Goal: Information Seeking & Learning: Learn about a topic

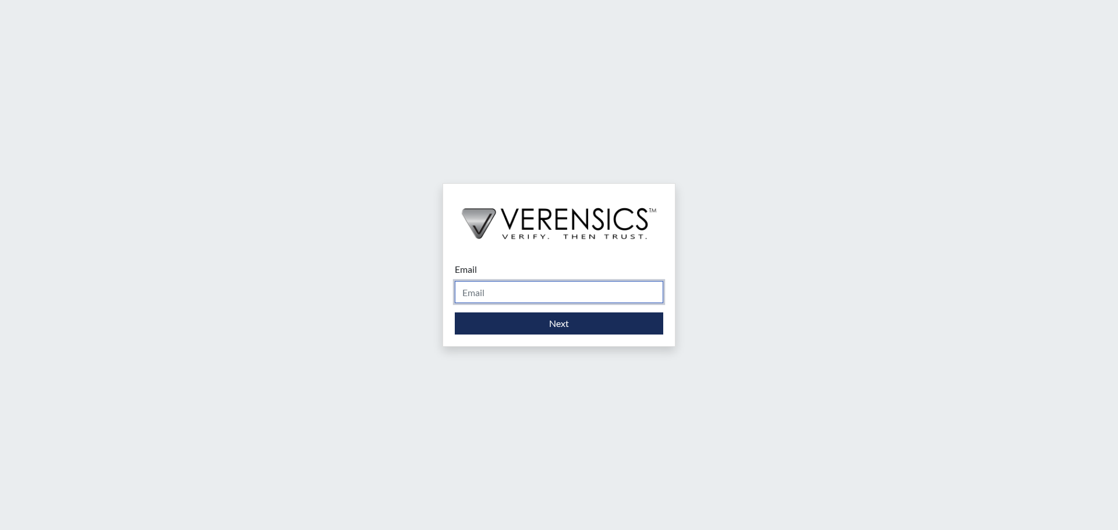
click at [509, 295] on input "Email" at bounding box center [559, 292] width 208 height 22
type input "[PERSON_NAME][DOMAIN_NAME][EMAIL_ADDRESS][PERSON_NAME][DOMAIN_NAME]"
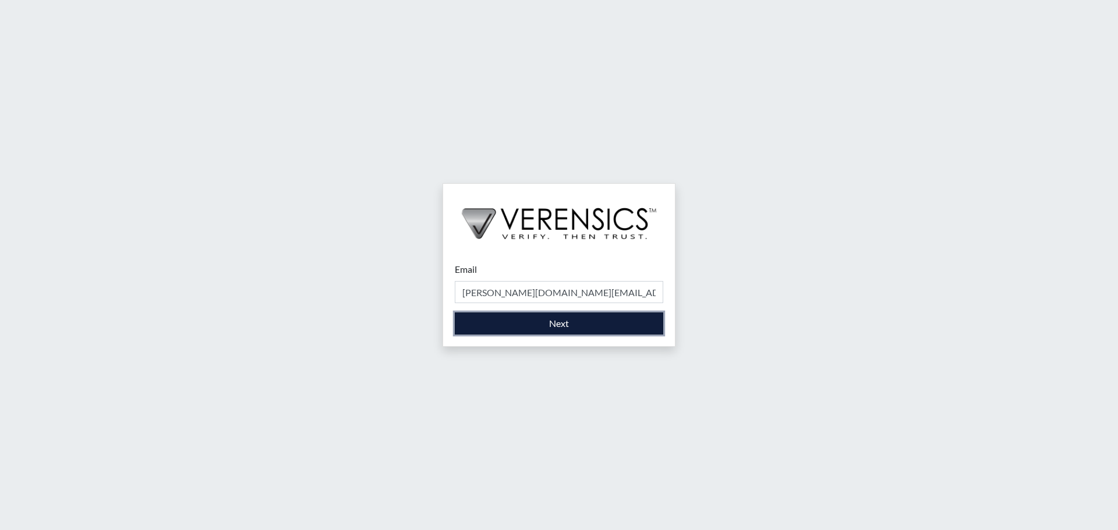
click at [581, 325] on button "Next" at bounding box center [559, 324] width 208 height 22
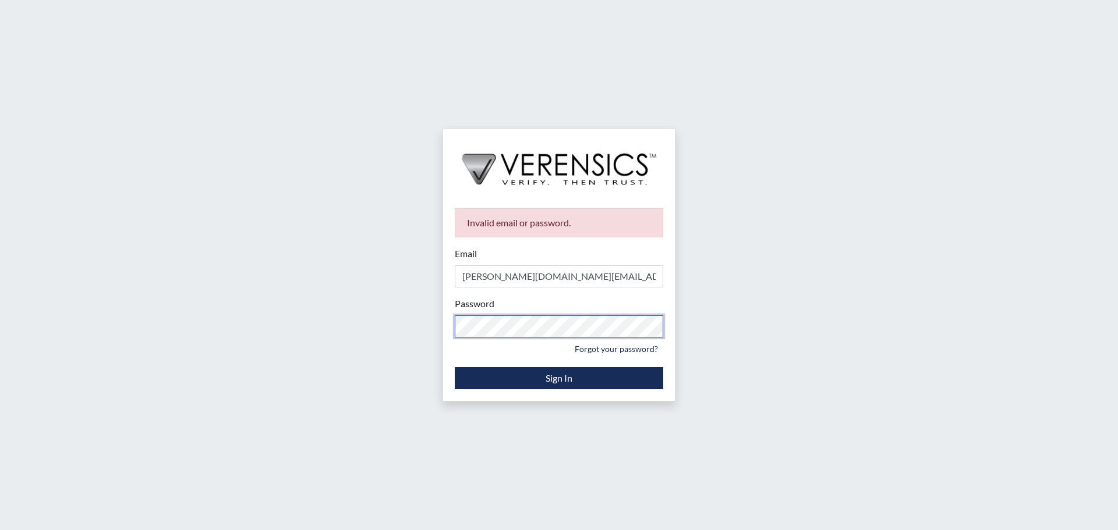
click at [252, 319] on div "Invalid email or password. Email [PERSON_NAME][DOMAIN_NAME][EMAIL_ADDRESS][PERS…" at bounding box center [559, 265] width 1118 height 530
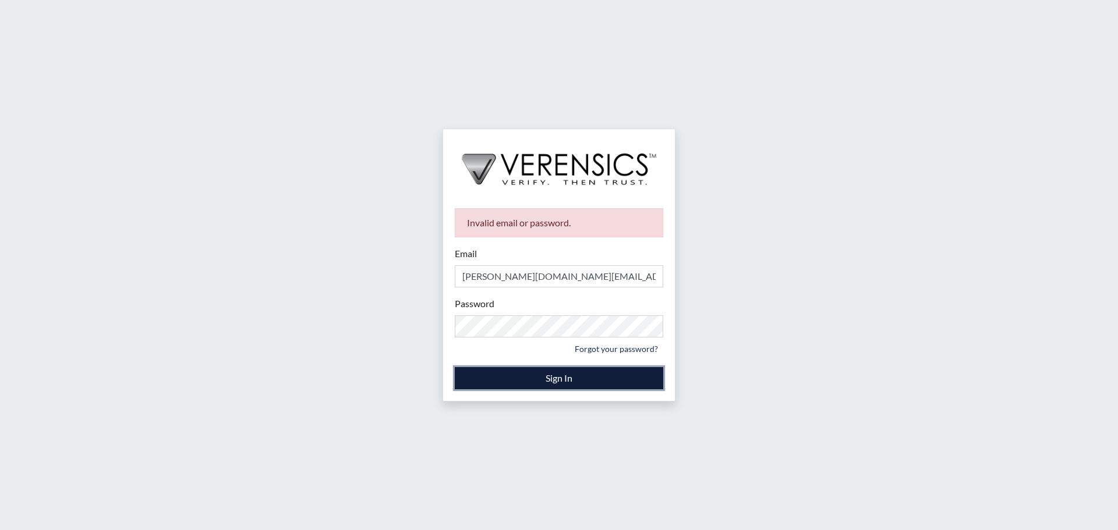
click at [574, 386] on button "Sign In" at bounding box center [559, 378] width 208 height 22
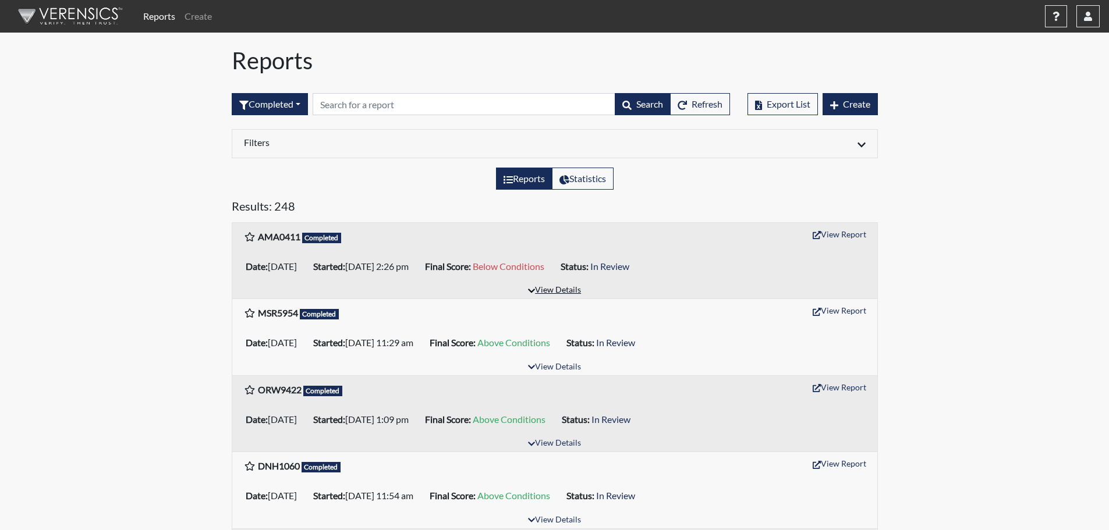
click at [555, 292] on button "View Details" at bounding box center [554, 291] width 63 height 16
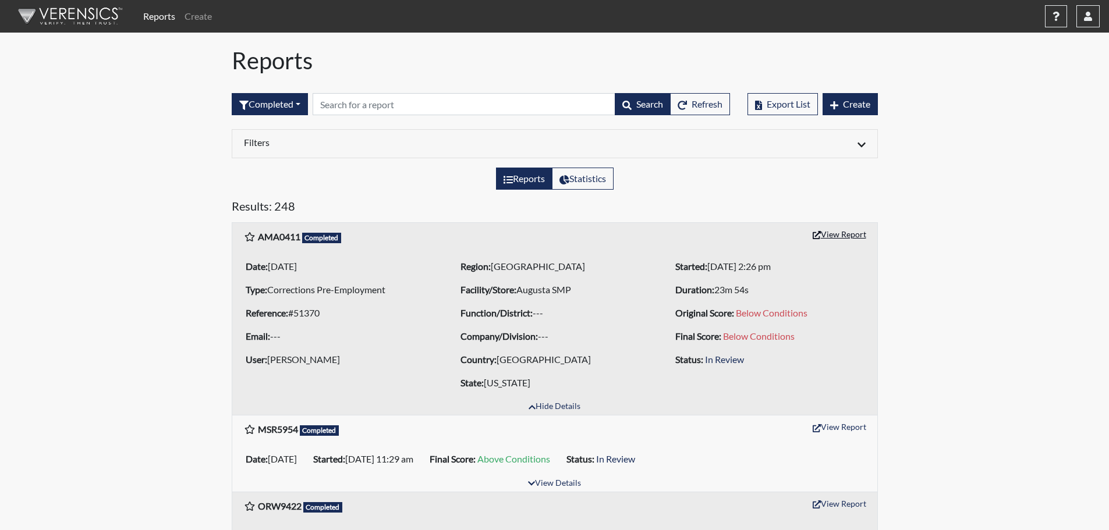
click at [850, 235] on button "View Report" at bounding box center [839, 234] width 64 height 18
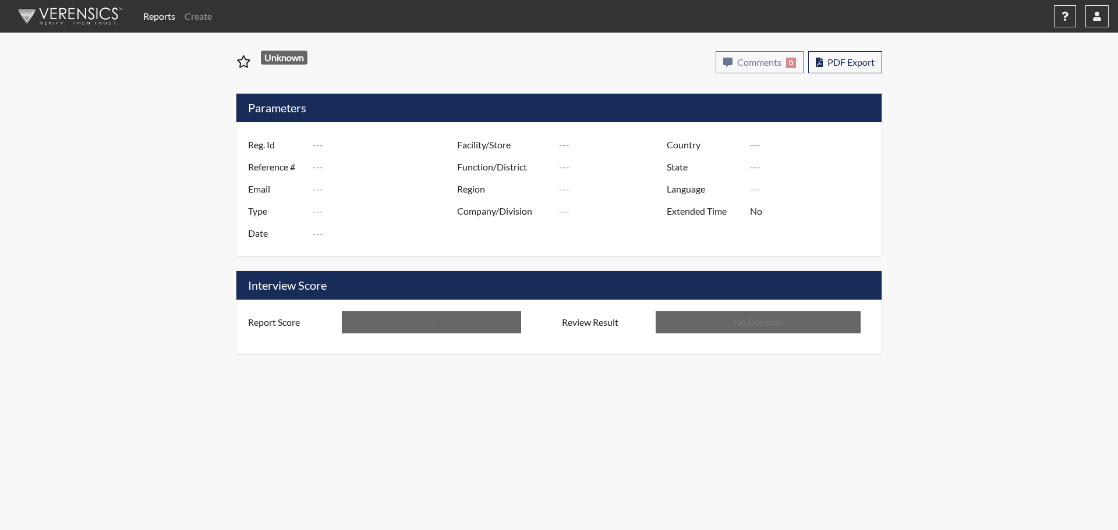
type input "AMA0411"
type input "51370"
type input "---"
type input "Corrections Pre-Employment"
type input "Sep 18, 2025"
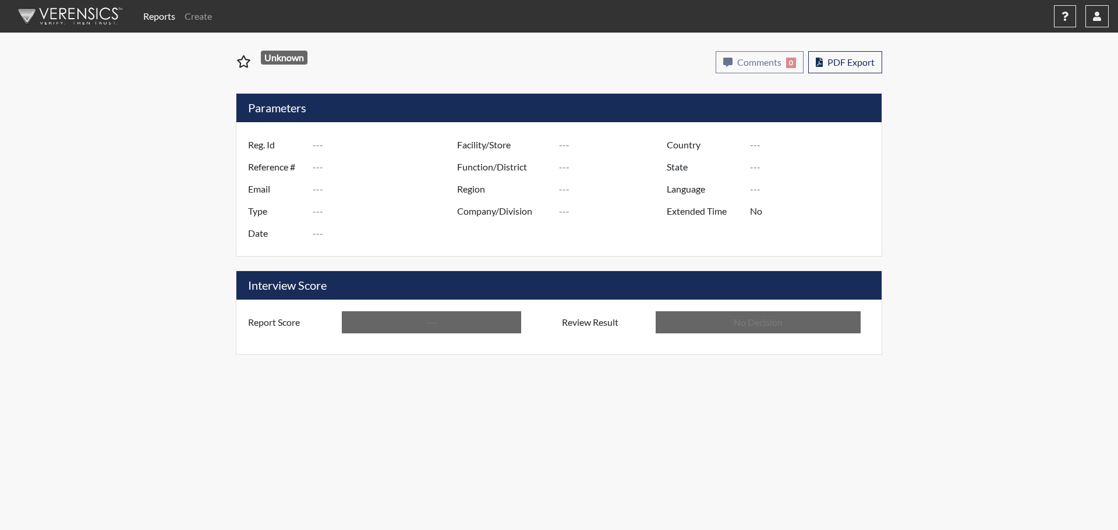
type input "Augusta SMP"
type input "[GEOGRAPHIC_DATA]"
type input "[US_STATE]"
type input "English"
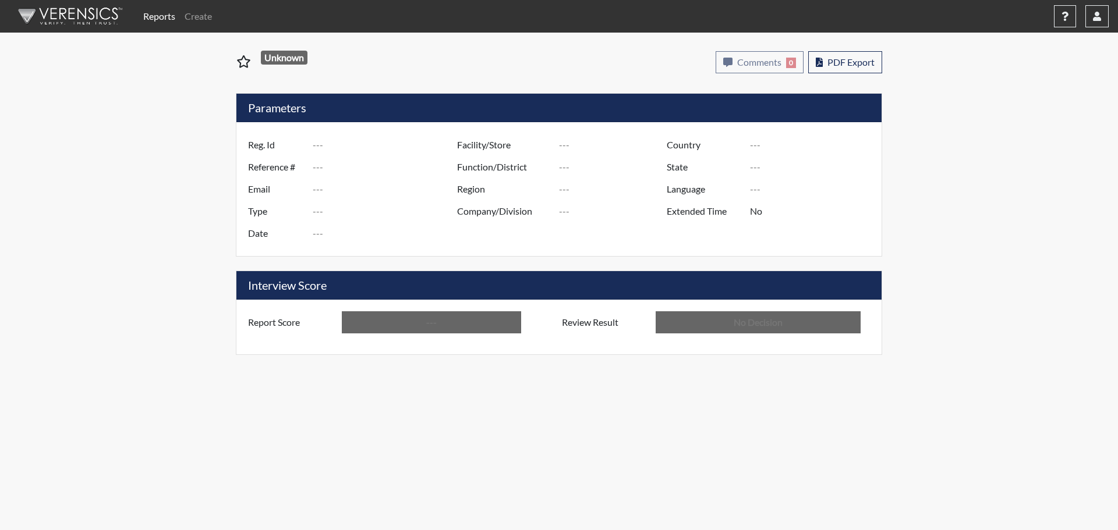
type input "Below Conditions"
type input "In Review"
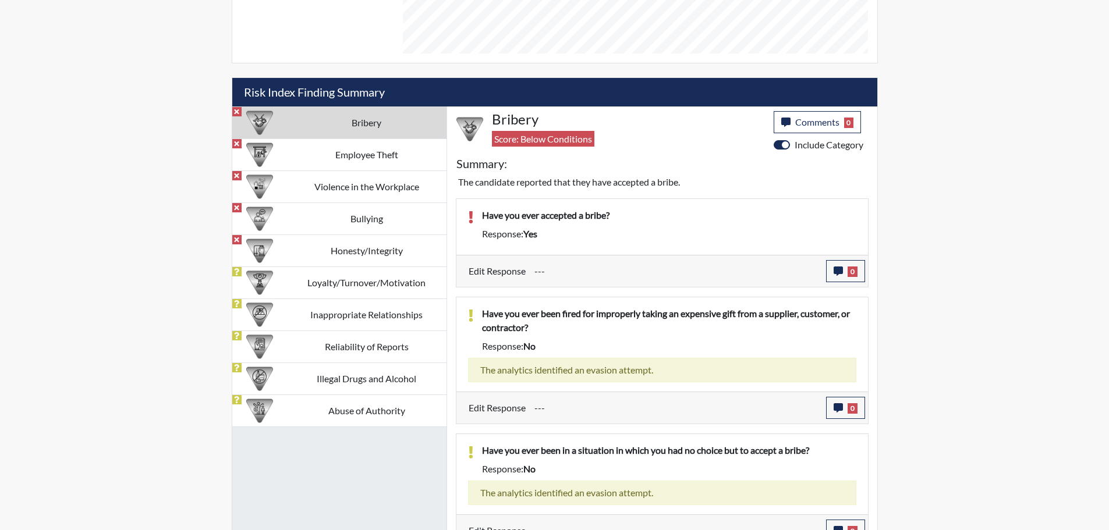
scroll to position [606, 0]
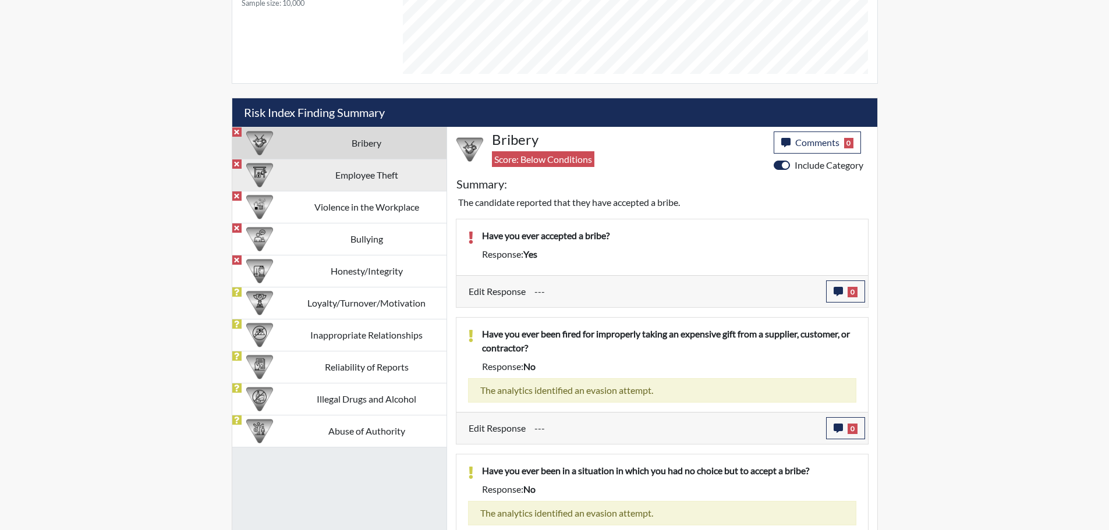
click at [360, 175] on td "Employee Theft" at bounding box center [366, 175] width 159 height 32
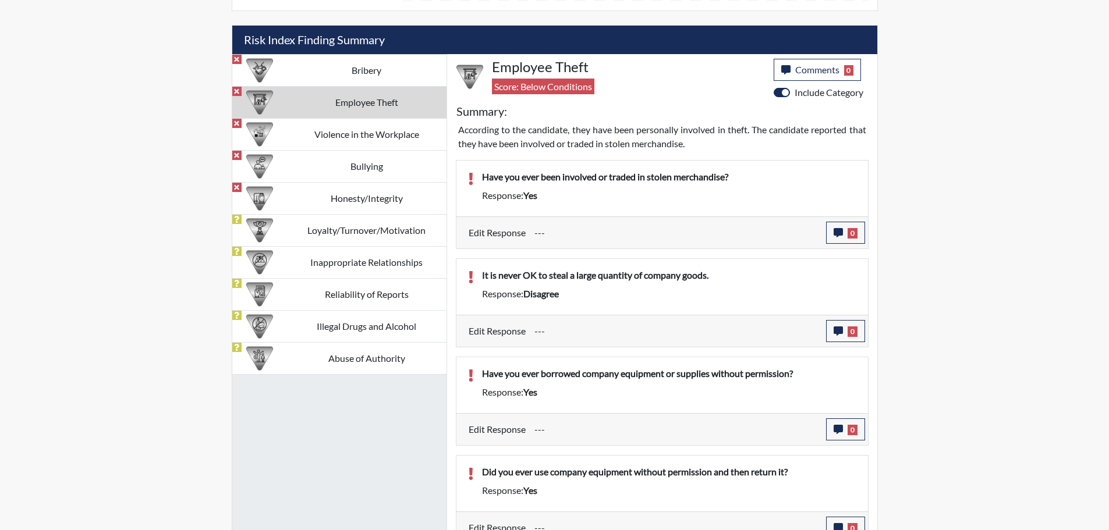
scroll to position [648, 0]
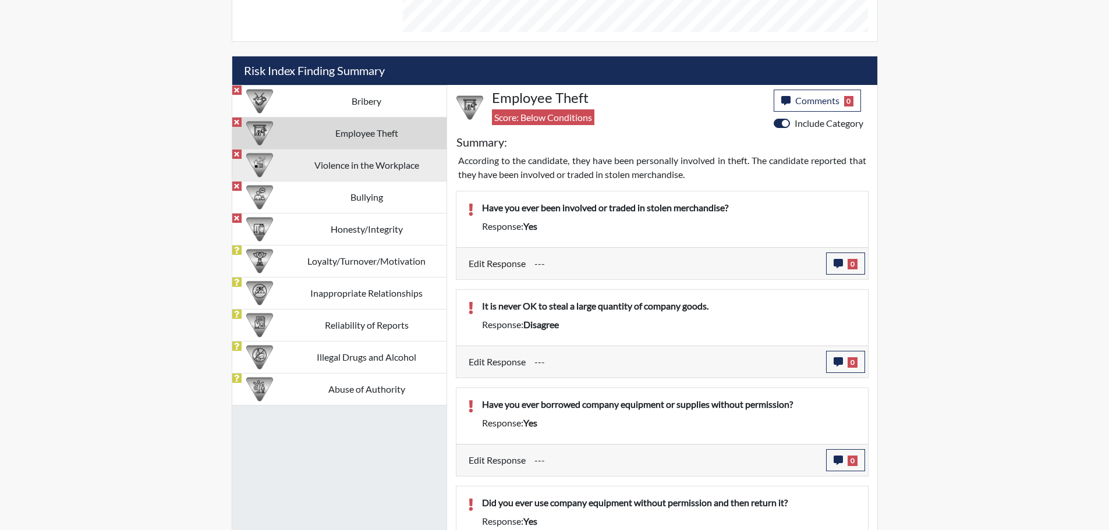
click at [348, 165] on td "Violence in the Workplace" at bounding box center [366, 165] width 159 height 32
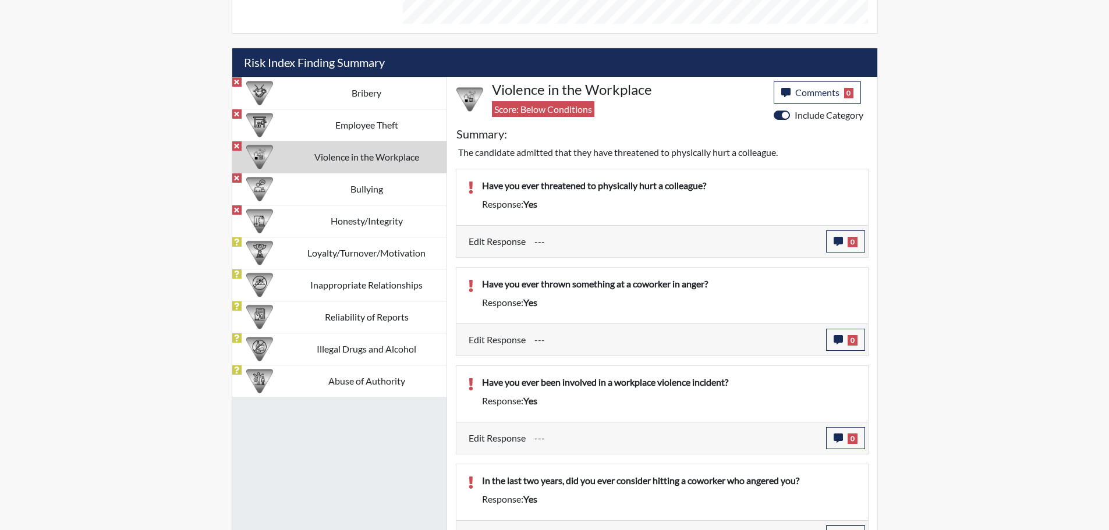
scroll to position [803, 0]
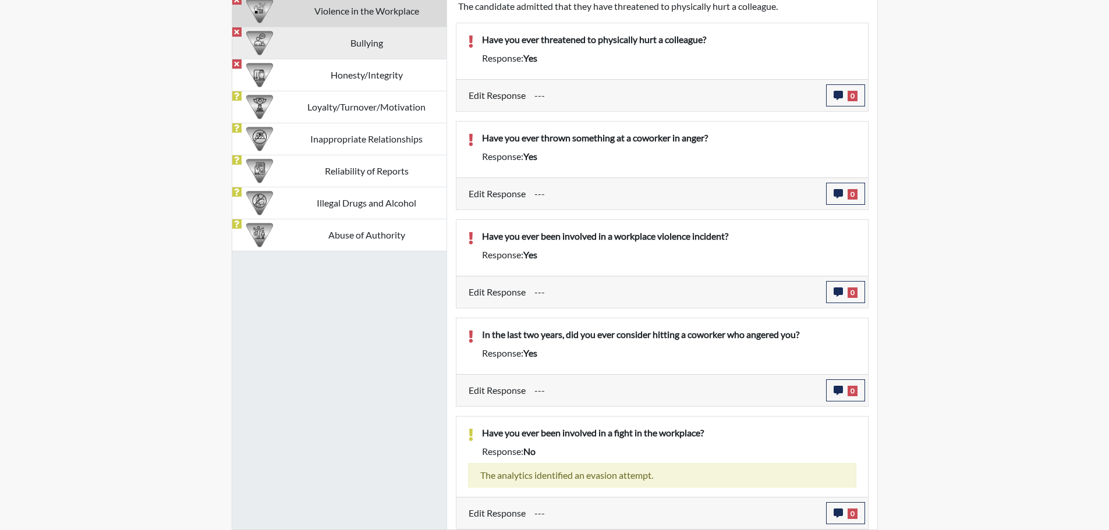
click at [325, 51] on td "Bullying" at bounding box center [366, 43] width 159 height 32
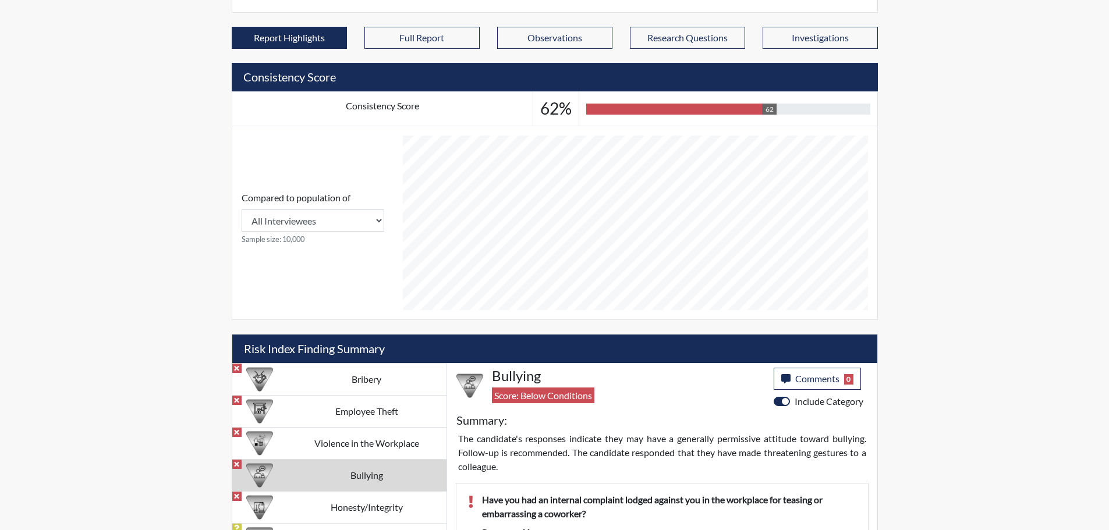
scroll to position [303, 0]
